Goal: Find specific page/section: Find specific page/section

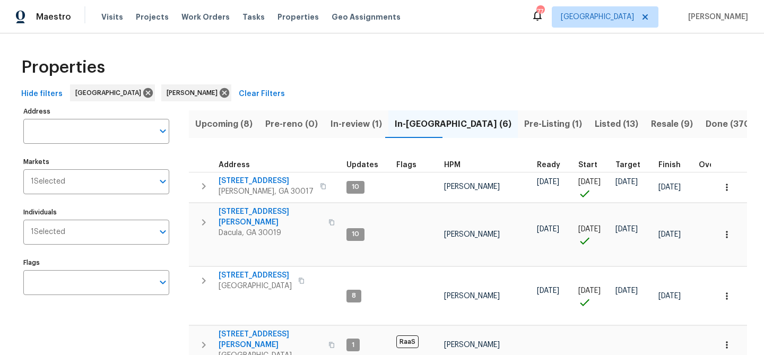
click at [335, 117] on span "In-review (1)" at bounding box center [355, 124] width 51 height 15
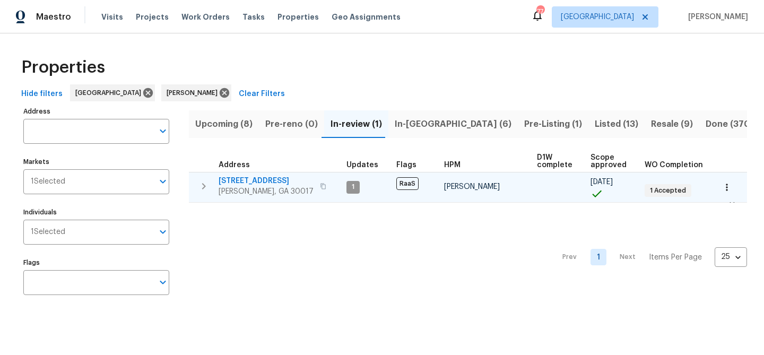
click at [254, 180] on span "[STREET_ADDRESS]" at bounding box center [266, 181] width 95 height 11
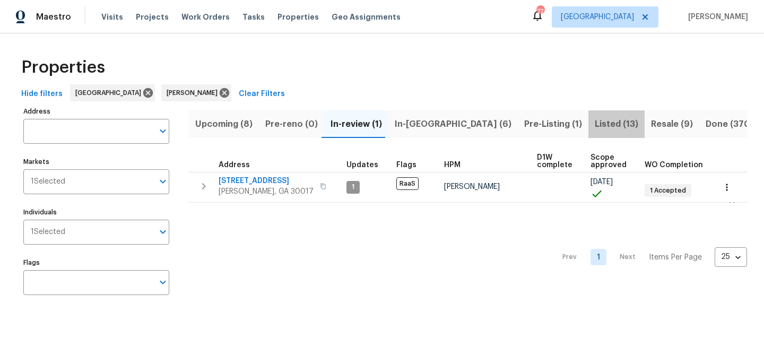
click at [595, 125] on span "Listed (13)" at bounding box center [617, 124] width 44 height 15
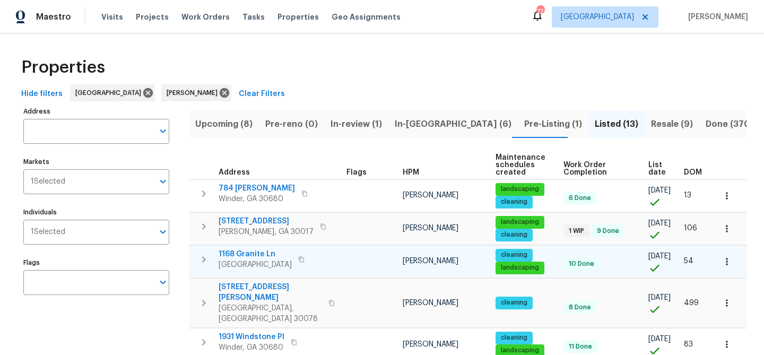
click at [240, 256] on span "1168 Granite Ln" at bounding box center [255, 254] width 73 height 11
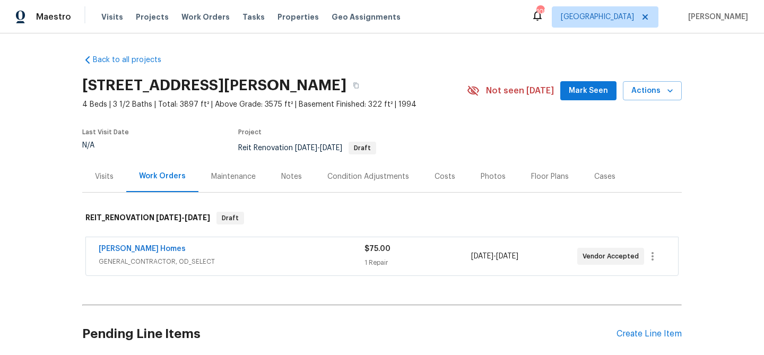
click at [574, 99] on button "Mark Seen" at bounding box center [588, 91] width 56 height 20
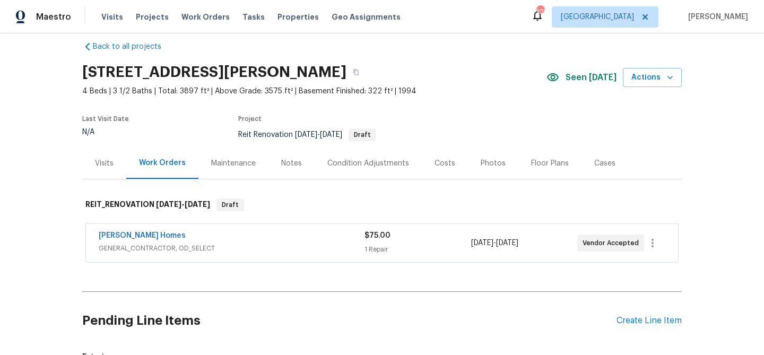
scroll to position [16, 0]
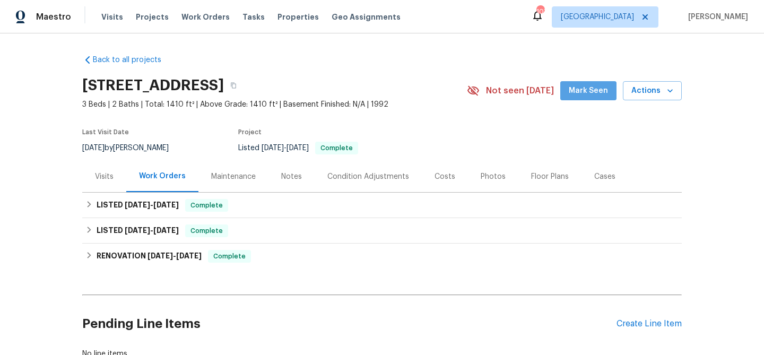
click at [592, 81] on button "Mark Seen" at bounding box center [588, 91] width 56 height 20
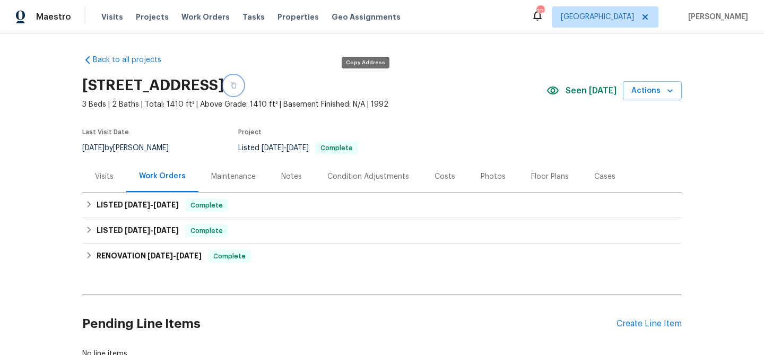
click at [237, 83] on icon "button" at bounding box center [233, 85] width 6 height 6
